Goal: Task Accomplishment & Management: Manage account settings

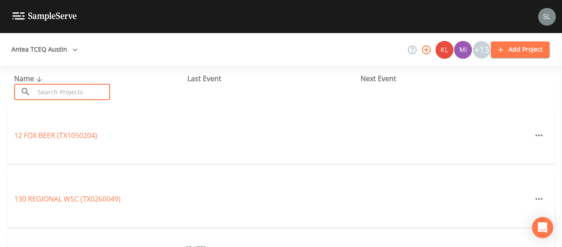
click at [92, 86] on input "text" at bounding box center [72, 92] width 76 height 16
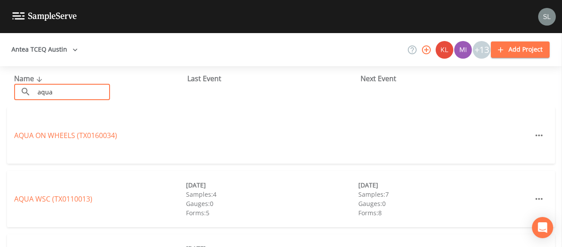
type input "aqua"
click at [62, 198] on link "AQUA WSC (TX0110013)" at bounding box center [53, 199] width 78 height 10
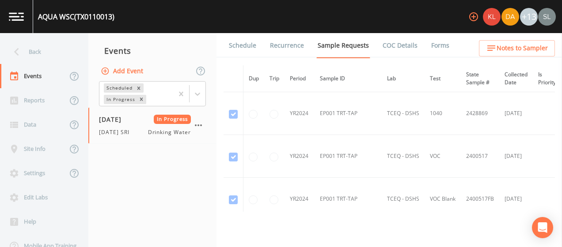
click at [430, 43] on link "Forms" at bounding box center [440, 45] width 21 height 25
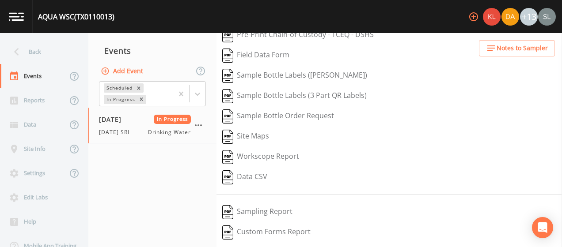
scroll to position [168, 0]
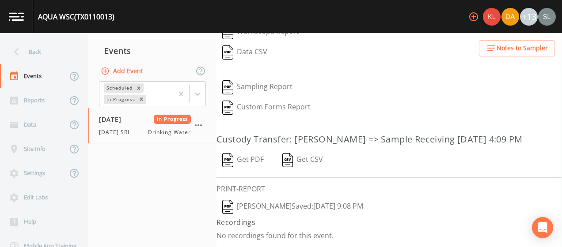
click at [288, 207] on button "[PERSON_NAME]  Saved: [DATE] 9:08 PM" at bounding box center [292, 207] width 152 height 20
drag, startPoint x: 304, startPoint y: 207, endPoint x: 335, endPoint y: 203, distance: 31.2
click at [304, 207] on button "[PERSON_NAME]  Saved: [DATE] 9:08 PM" at bounding box center [292, 207] width 152 height 20
click at [238, 168] on button "Get PDF" at bounding box center [242, 160] width 53 height 20
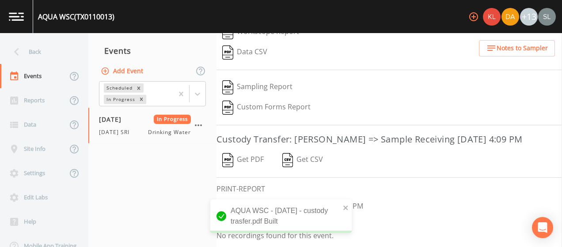
drag, startPoint x: 185, startPoint y: 194, endPoint x: 223, endPoint y: 173, distance: 43.7
click at [186, 194] on nav "Events Add Event Scheduled In Progress [DATE] In Progress [DATE] SRI Drinking W…" at bounding box center [152, 140] width 128 height 214
click at [199, 121] on icon "button" at bounding box center [198, 125] width 11 height 11
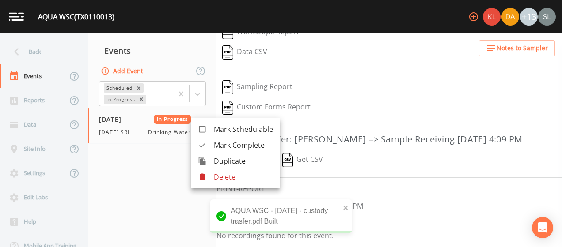
click at [250, 143] on span "Mark Complete" at bounding box center [243, 145] width 59 height 11
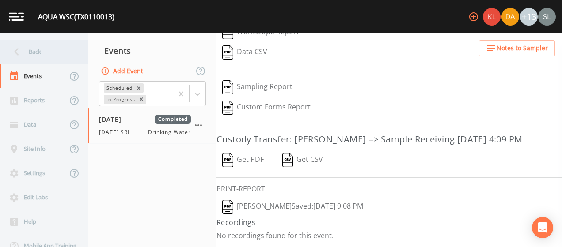
click at [61, 53] on div "Back" at bounding box center [40, 52] width 80 height 24
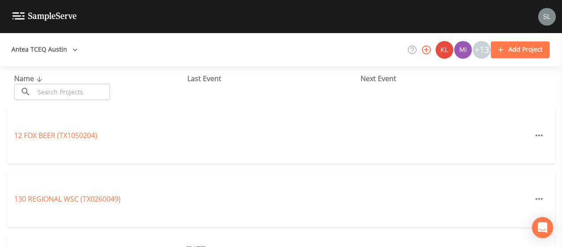
click at [80, 87] on input "text" at bounding box center [72, 92] width 76 height 16
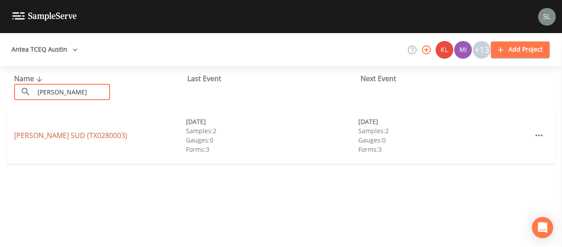
type input "[PERSON_NAME]"
click at [43, 131] on link "[PERSON_NAME] SUD (TX0280003)" at bounding box center [70, 136] width 113 height 10
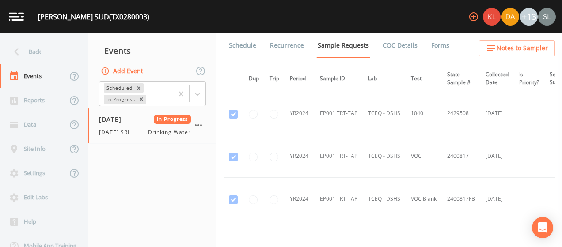
click at [432, 42] on link "Forms" at bounding box center [440, 45] width 21 height 25
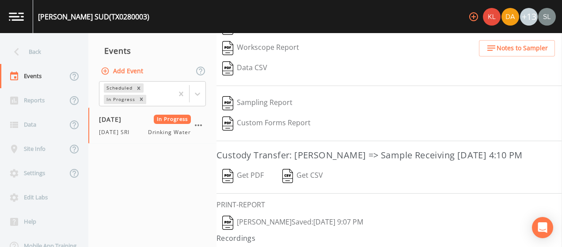
scroll to position [168, 0]
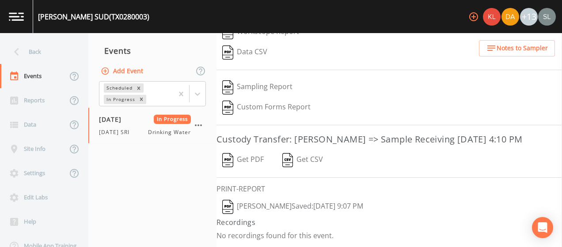
click at [285, 206] on button "[PERSON_NAME]  Saved: [DATE] 9:07 PM" at bounding box center [292, 207] width 152 height 20
click at [249, 161] on button "Get PDF" at bounding box center [242, 160] width 53 height 20
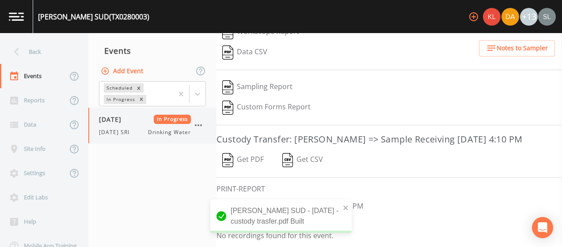
click at [199, 123] on icon "button" at bounding box center [198, 125] width 11 height 11
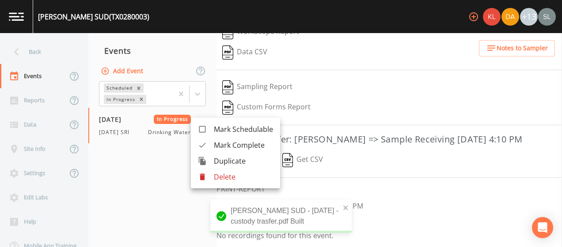
click at [247, 143] on span "Mark Complete" at bounding box center [243, 145] width 59 height 11
